Goal: Task Accomplishment & Management: Manage account settings

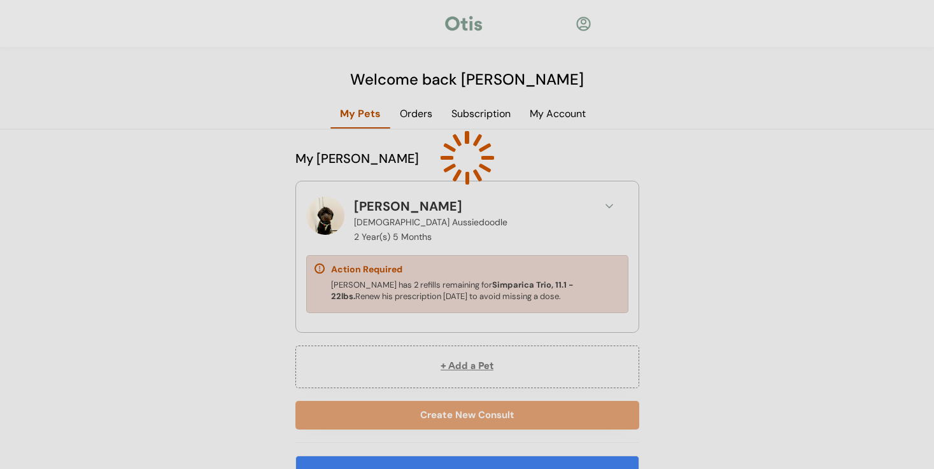
click at [446, 287] on div at bounding box center [467, 234] width 934 height 469
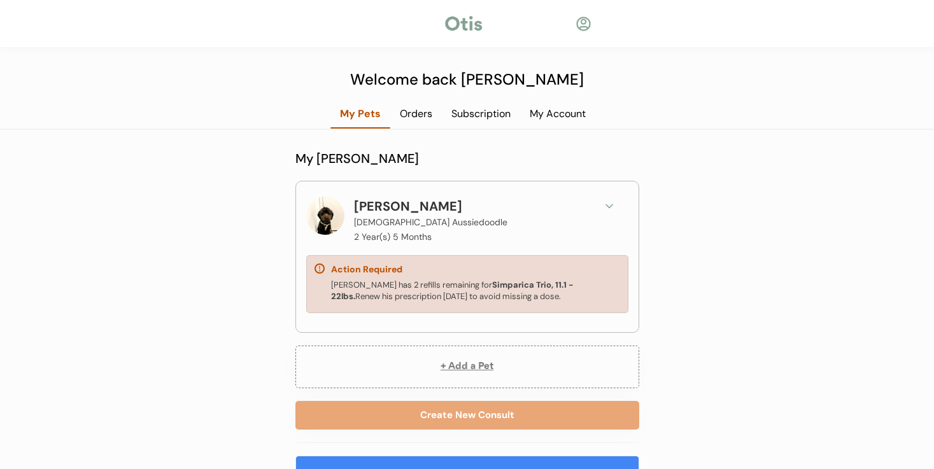
click at [608, 202] on icon at bounding box center [609, 206] width 13 height 13
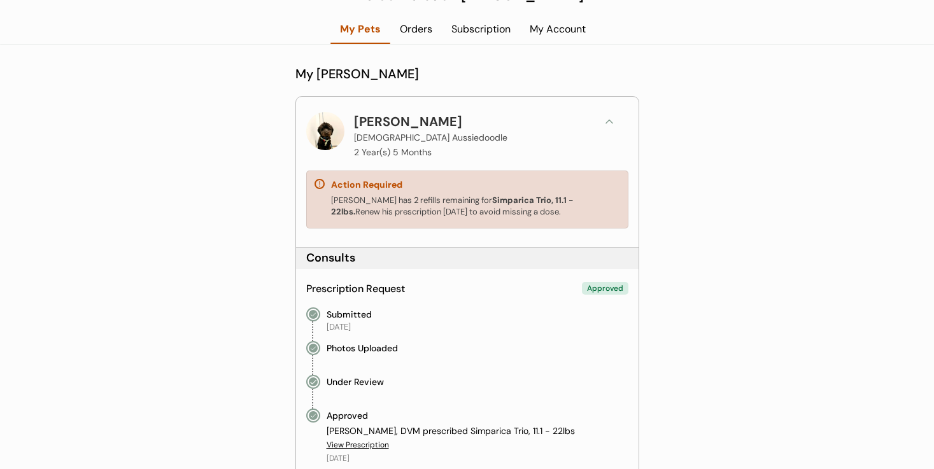
scroll to position [49, 0]
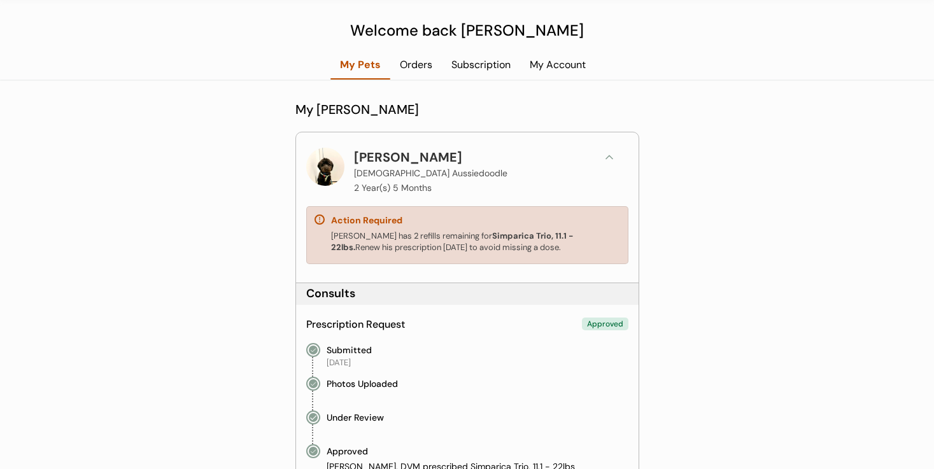
click at [330, 167] on div at bounding box center [325, 167] width 38 height 38
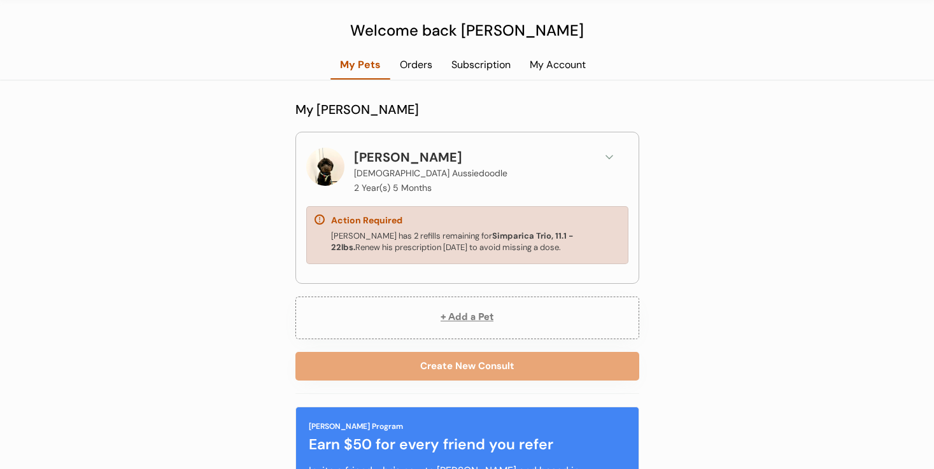
click at [330, 167] on div at bounding box center [325, 167] width 38 height 38
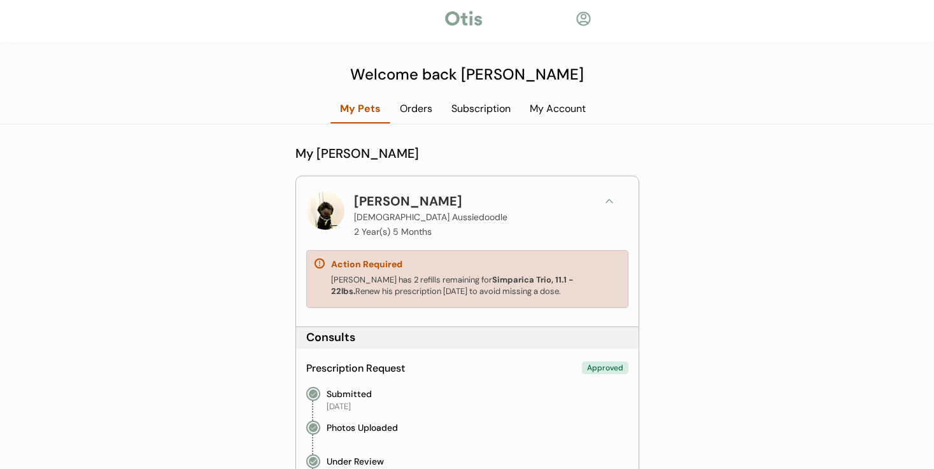
scroll to position [0, 0]
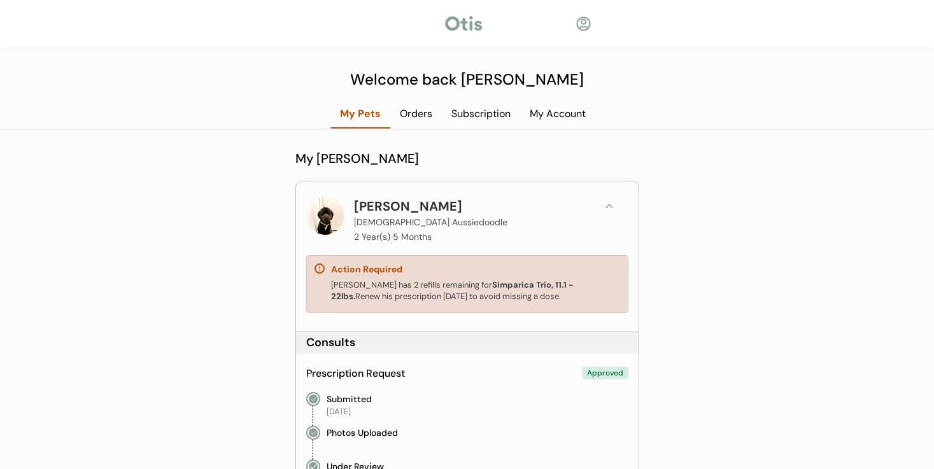
click at [422, 115] on div "Orders" at bounding box center [416, 114] width 52 height 14
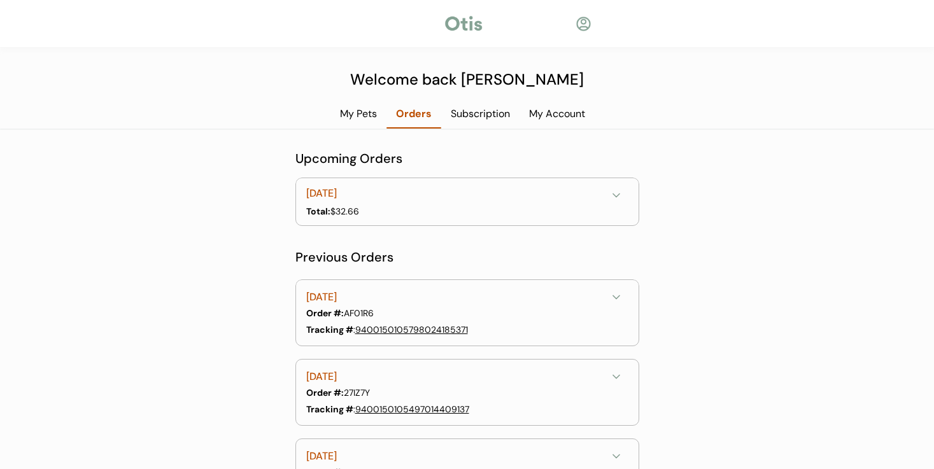
click at [499, 116] on div "Subscription" at bounding box center [480, 114] width 78 height 14
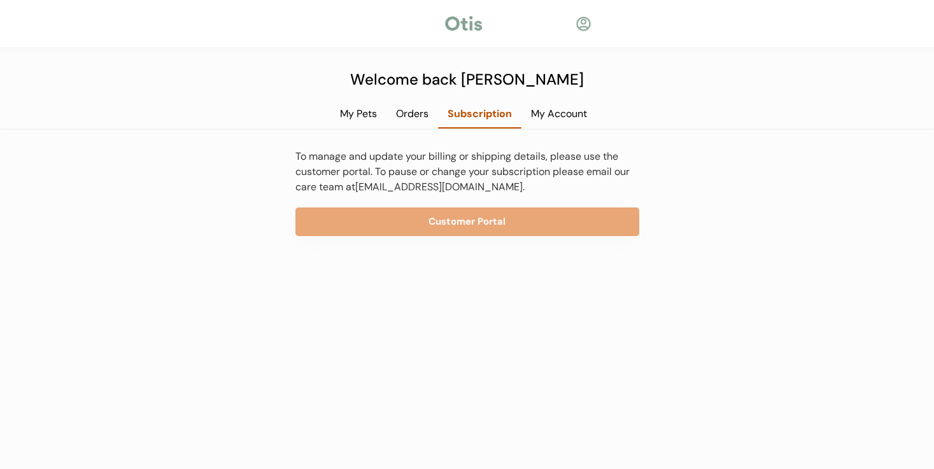
click at [554, 116] on div "My Account" at bounding box center [558, 114] width 75 height 14
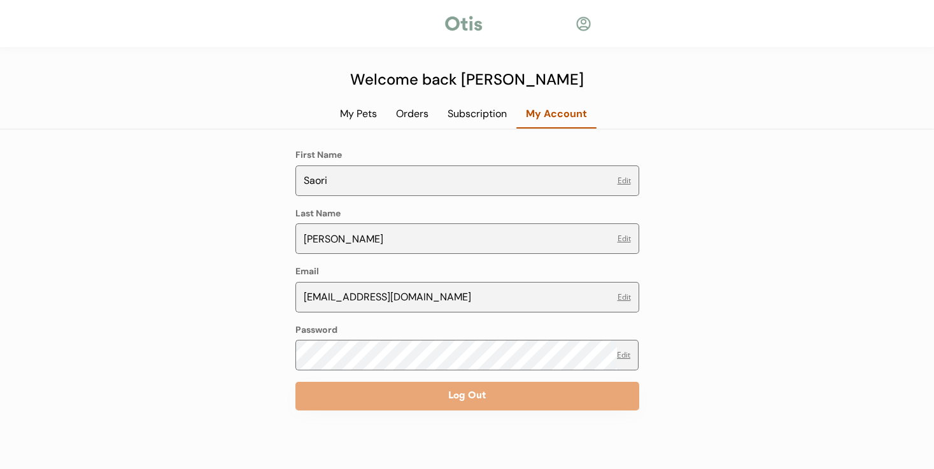
click at [337, 118] on div "My Pets" at bounding box center [358, 114] width 56 height 14
